Goal: Task Accomplishment & Management: Use online tool/utility

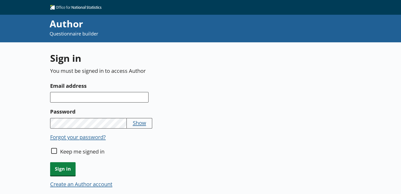
click at [89, 186] on button "Create an Author account" at bounding box center [81, 183] width 62 height 7
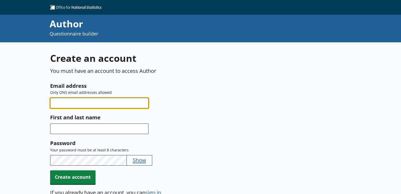
click at [125, 104] on input "Email address" at bounding box center [99, 103] width 99 height 11
type input "[PERSON_NAME][EMAIL_ADDRESS][PERSON_NAME][DOMAIN_NAME]"
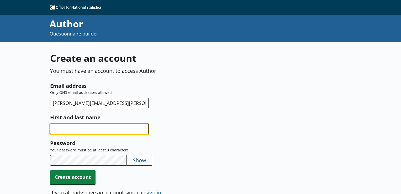
click at [106, 129] on input "First and last name" at bounding box center [99, 128] width 99 height 11
type input "Kimberley Cleere"
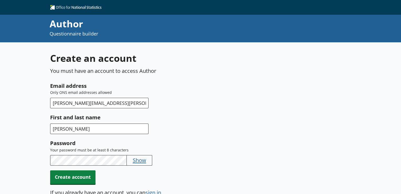
click at [142, 158] on button "Show" at bounding box center [139, 159] width 13 height 7
click at [78, 179] on span "Create account" at bounding box center [72, 176] width 45 height 13
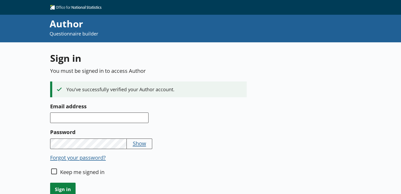
click at [107, 98] on div "Sign in You must be signed in to access Author You've successfully verified you…" at bounding box center [149, 134] width 199 height 164
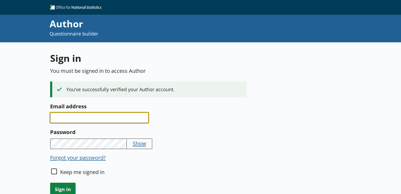
click at [96, 122] on input "Email address" at bounding box center [99, 117] width 99 height 11
type input "[PERSON_NAME][EMAIL_ADDRESS][PERSON_NAME][DOMAIN_NAME]"
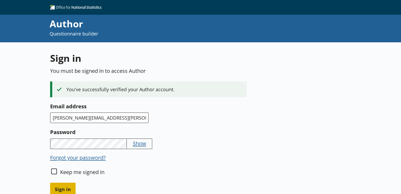
click at [68, 185] on span "Sign in" at bounding box center [62, 189] width 25 height 13
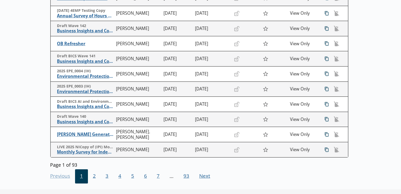
scroll to position [122, 0]
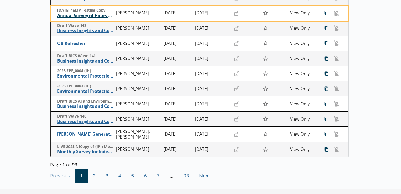
click at [72, 17] on span "Annual Survey of Hours and Earnings ([PERSON_NAME])" at bounding box center [85, 16] width 56 height 6
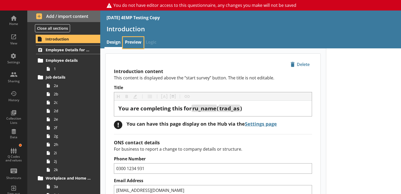
click at [133, 43] on link "Preview" at bounding box center [133, 42] width 21 height 11
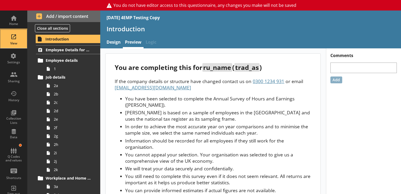
click at [13, 36] on div "View" at bounding box center [13, 39] width 18 height 18
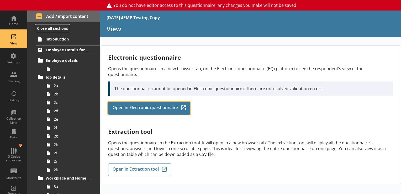
click at [132, 105] on span "Open in Electronic questionnaire" at bounding box center [145, 108] width 65 height 6
click at [125, 106] on link "Open in Electronic questionnaire Q-Codes_Icon Created with Sketch." at bounding box center [149, 108] width 82 height 13
